Goal: Task Accomplishment & Management: Manage account settings

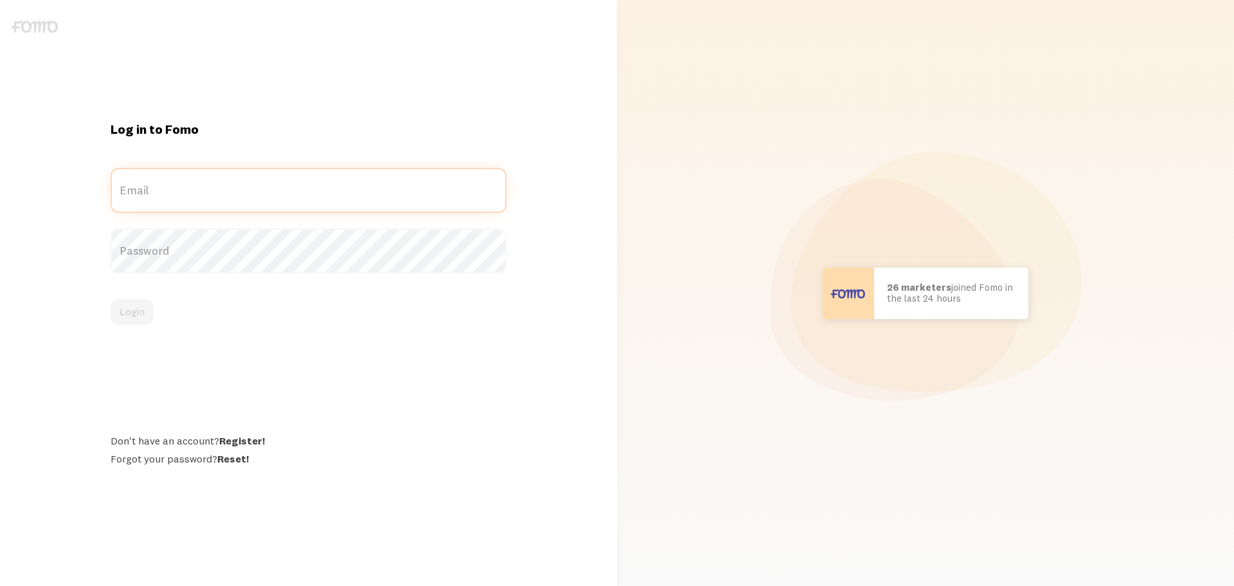
type input "[EMAIL_ADDRESS][DOMAIN_NAME]"
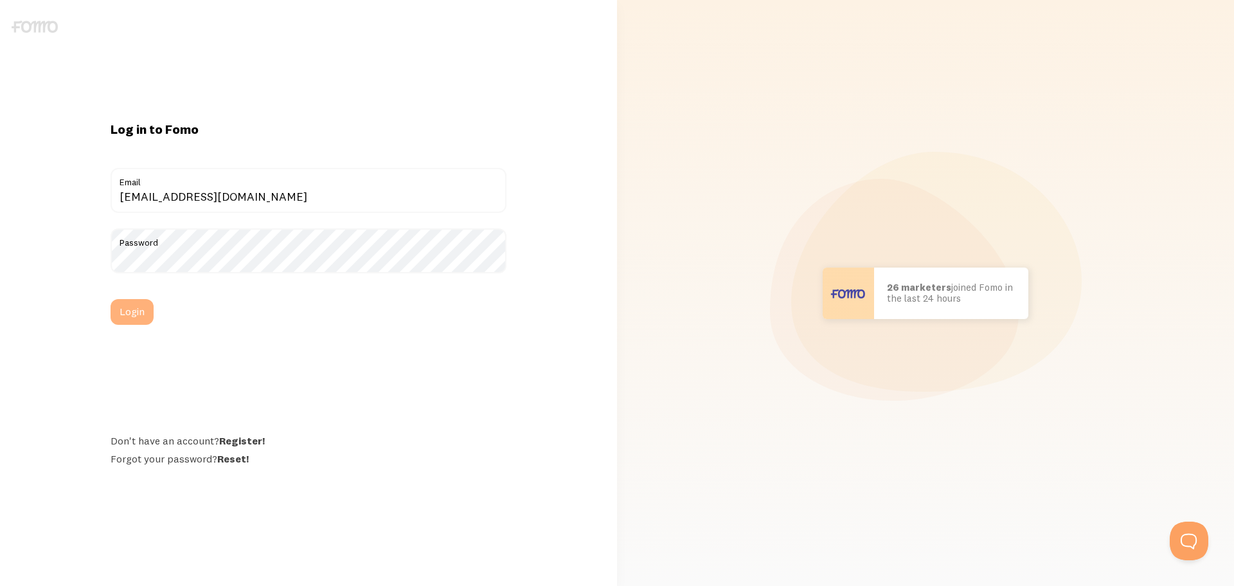
click at [125, 313] on button "Login" at bounding box center [132, 312] width 43 height 26
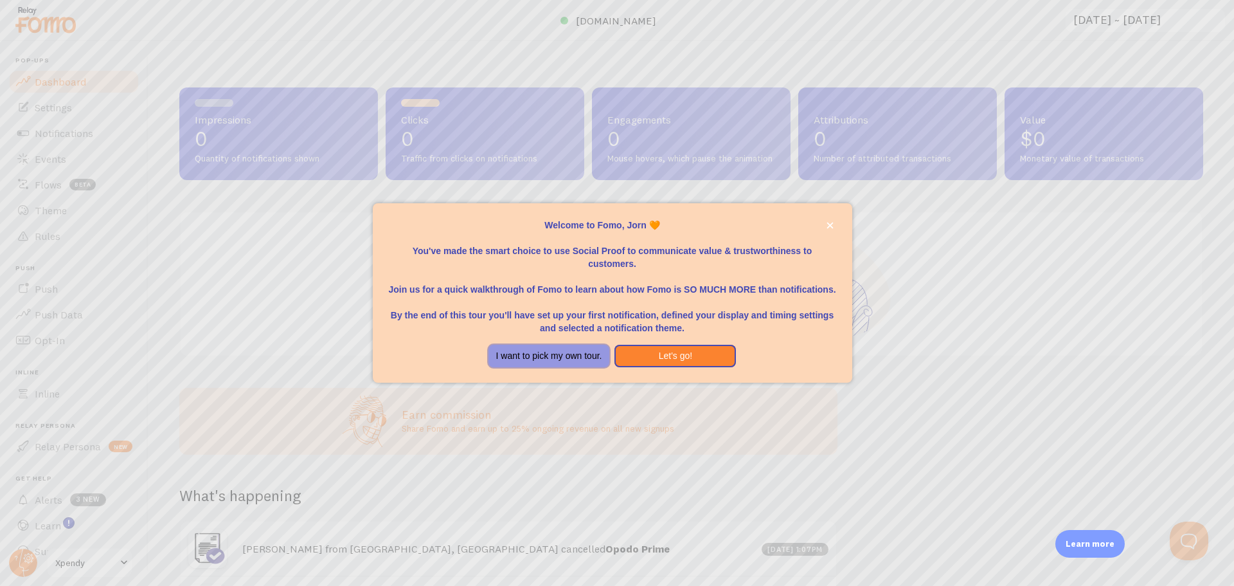
click at [555, 354] on button "I want to pick my own tour." at bounding box center [550, 356] width 122 height 23
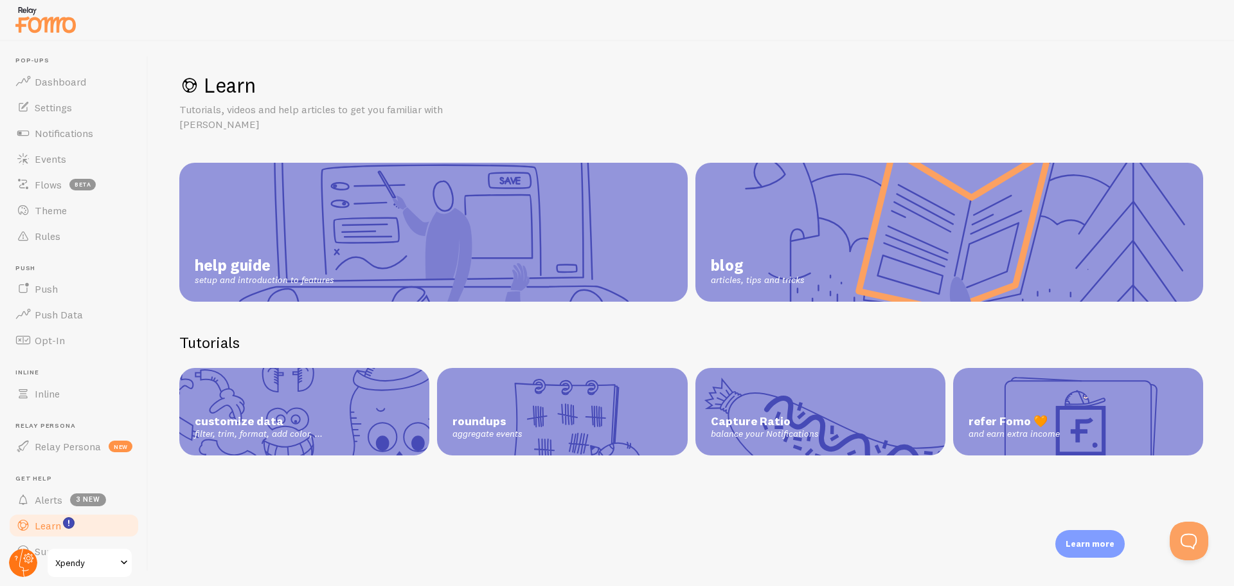
click at [24, 563] on circle at bounding box center [23, 562] width 28 height 28
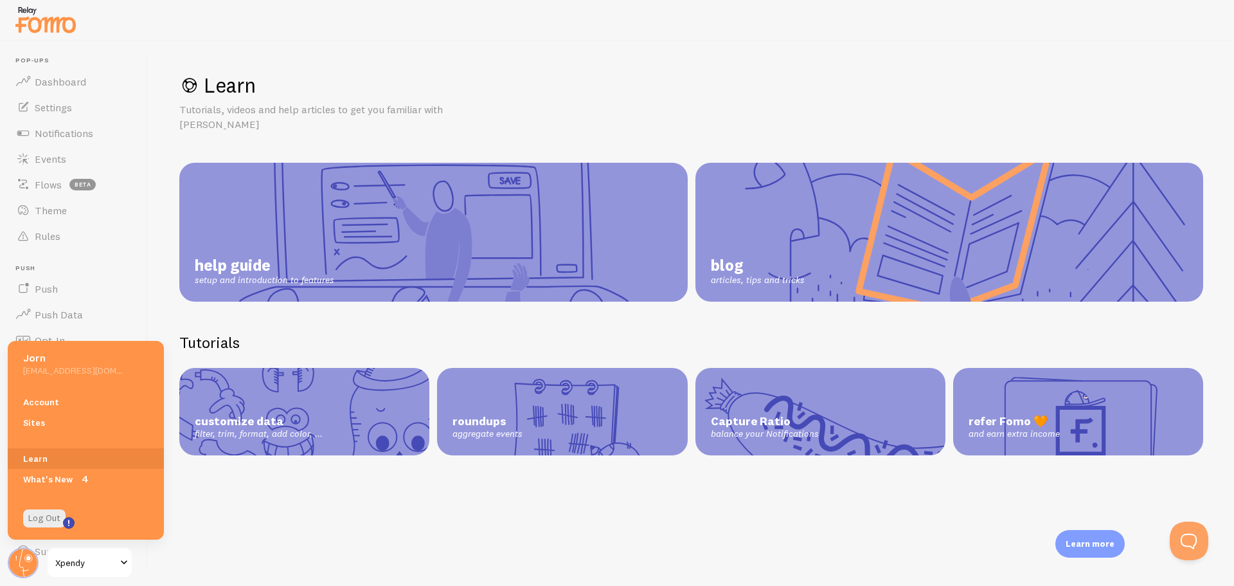
click at [74, 400] on link "Account" at bounding box center [86, 402] width 156 height 21
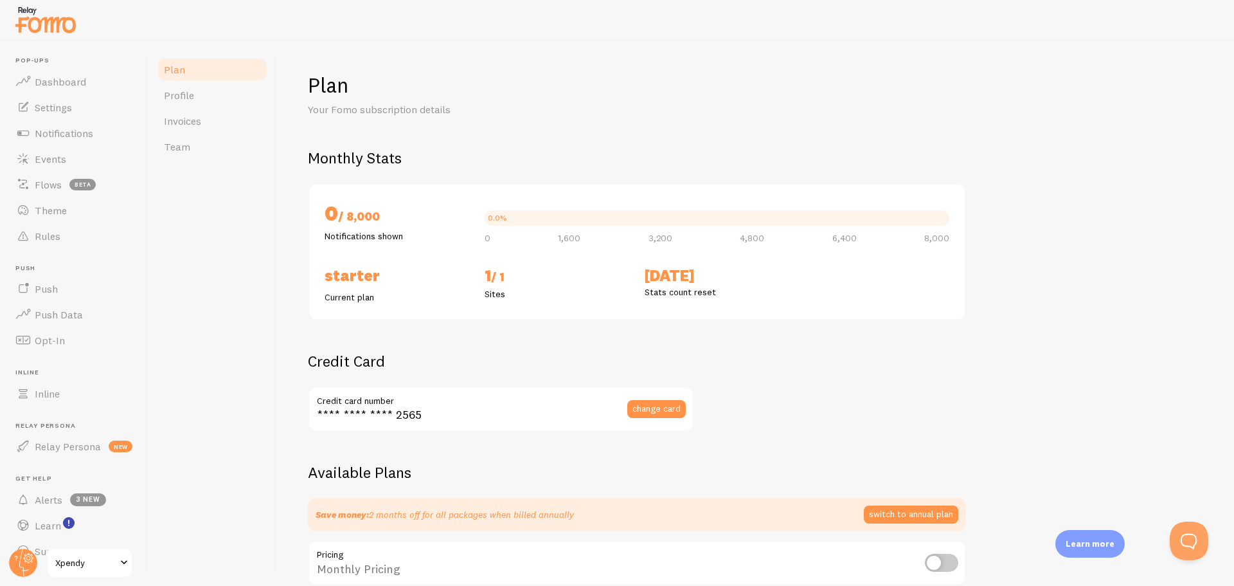
checkbox input "true"
click at [188, 117] on span "Invoices" at bounding box center [182, 120] width 37 height 13
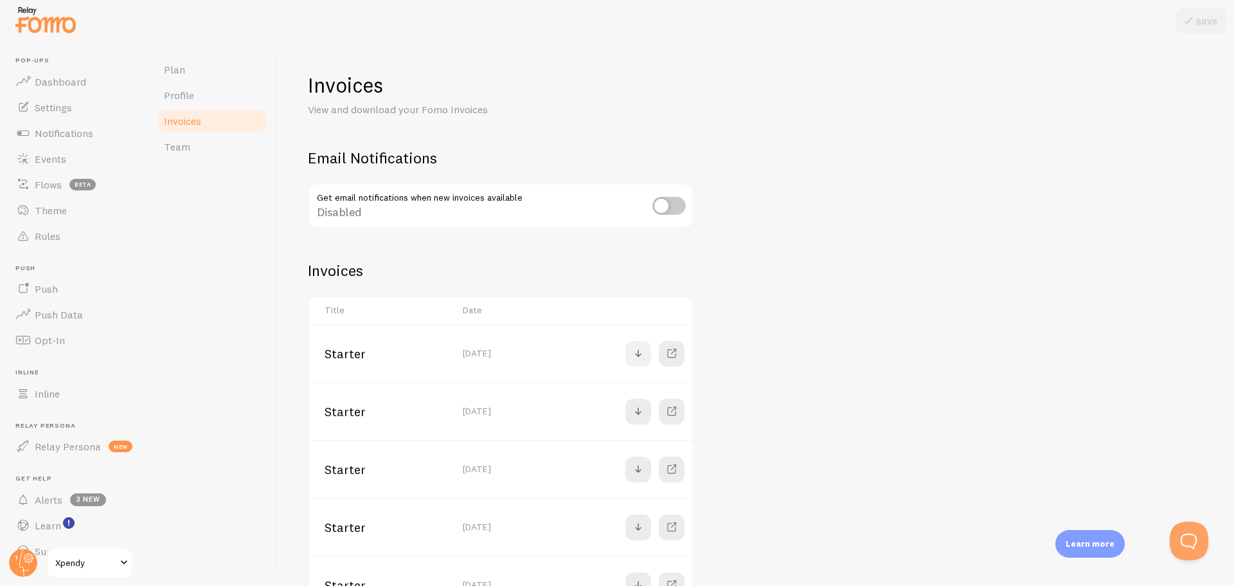
click at [638, 354] on span at bounding box center [638, 353] width 15 height 15
